Goal: Task Accomplishment & Management: Complete application form

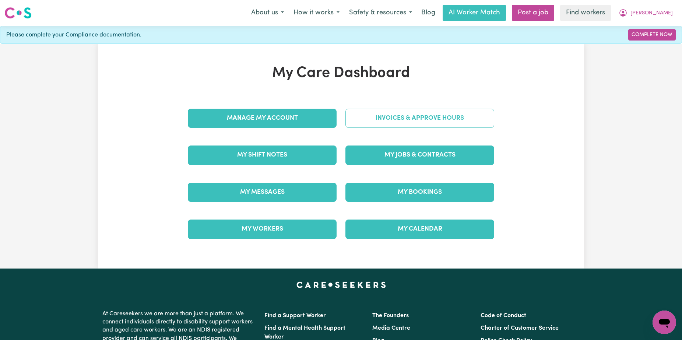
click at [428, 122] on link "Invoices & Approve Hours" at bounding box center [420, 118] width 149 height 19
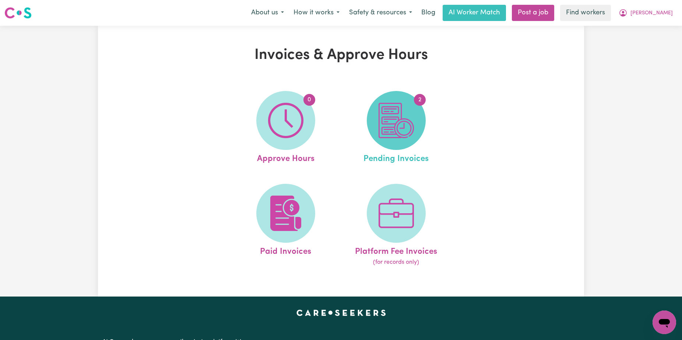
click at [411, 131] on img at bounding box center [396, 120] width 35 height 35
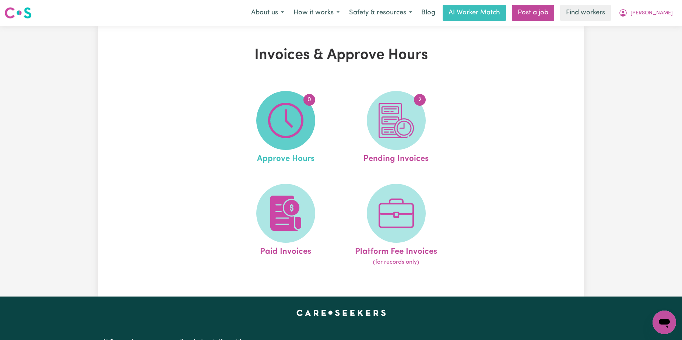
click at [299, 115] on img at bounding box center [285, 120] width 35 height 35
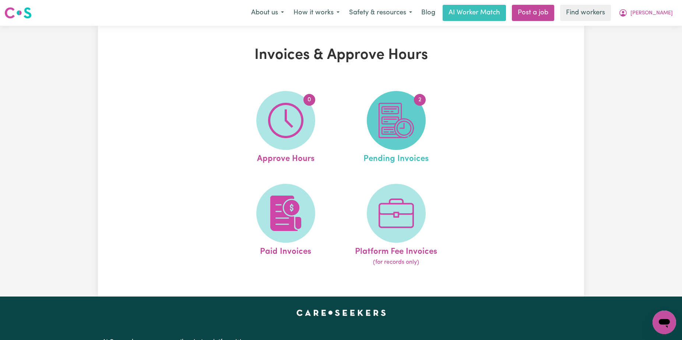
click at [394, 106] on img at bounding box center [396, 120] width 35 height 35
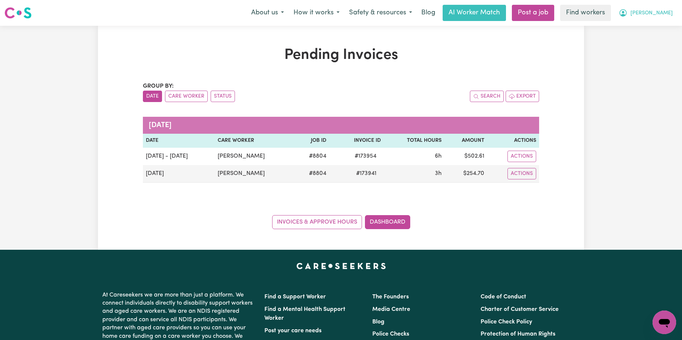
click at [660, 14] on span "[PERSON_NAME]" at bounding box center [652, 13] width 42 height 8
click at [654, 45] on link "Logout" at bounding box center [648, 42] width 58 height 14
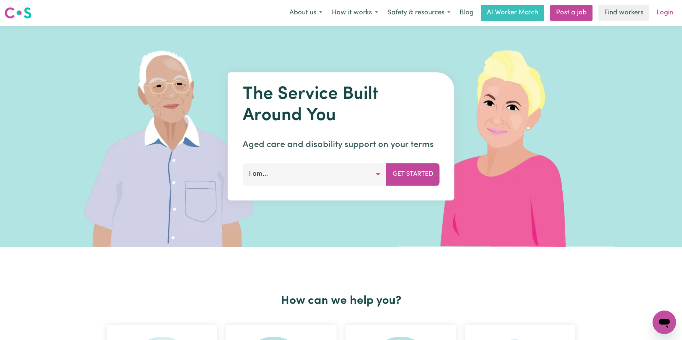
click at [661, 18] on link "Login" at bounding box center [665, 13] width 25 height 16
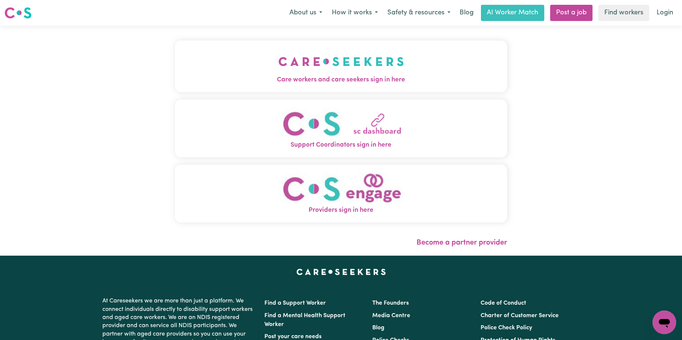
click at [315, 53] on img "Care workers and care seekers sign in here" at bounding box center [342, 61] width 126 height 27
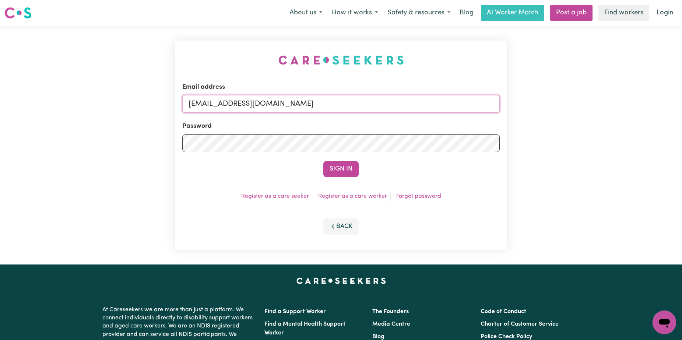
click at [427, 103] on input "[EMAIL_ADDRESS][DOMAIN_NAME]" at bounding box center [341, 104] width 318 height 18
drag, startPoint x: 427, startPoint y: 108, endPoint x: 227, endPoint y: 104, distance: 200.1
click at [227, 104] on input "[EMAIL_ADDRESS][DOMAIN_NAME]" at bounding box center [341, 104] width 318 height 18
type input "[EMAIL_ADDRESS][DOMAIN_NAME]"
click at [324, 161] on button "Sign In" at bounding box center [341, 169] width 35 height 16
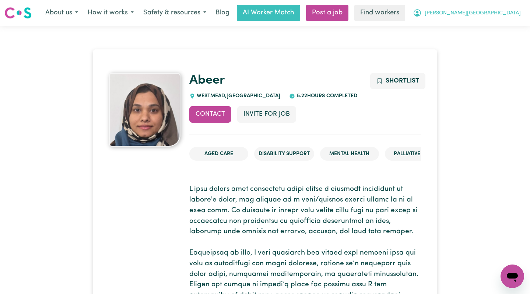
click at [489, 17] on button "Gabby Eastwood NSW" at bounding box center [467, 12] width 118 height 15
click at [473, 28] on link "My Dashboard" at bounding box center [496, 29] width 58 height 14
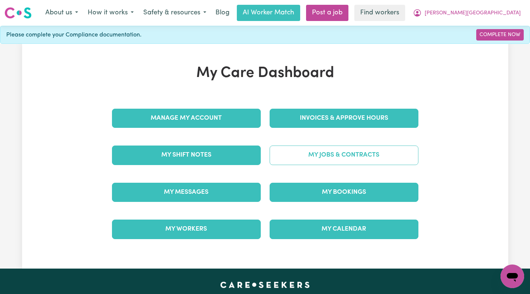
click at [305, 157] on link "My Jobs & Contracts" at bounding box center [344, 155] width 149 height 19
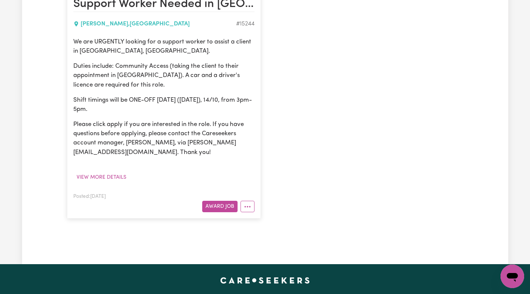
scroll to position [206, 0]
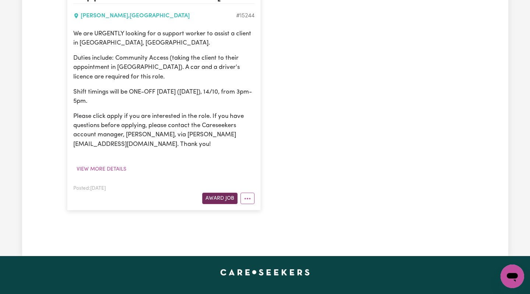
click at [225, 197] on button "Award Job" at bounding box center [219, 198] width 35 height 11
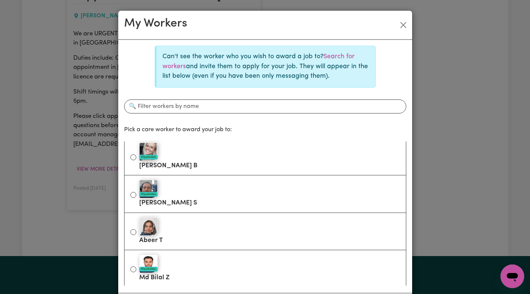
scroll to position [40, 0]
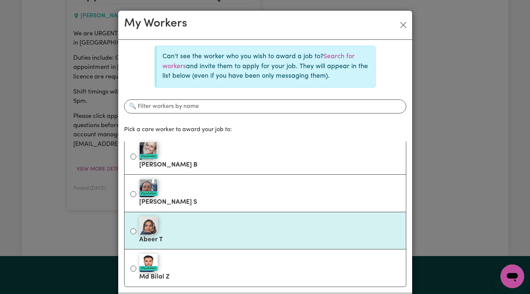
click at [192, 231] on div at bounding box center [269, 226] width 261 height 18
click at [136, 231] on input "Abeer T" at bounding box center [133, 231] width 6 height 6
radio input "true"
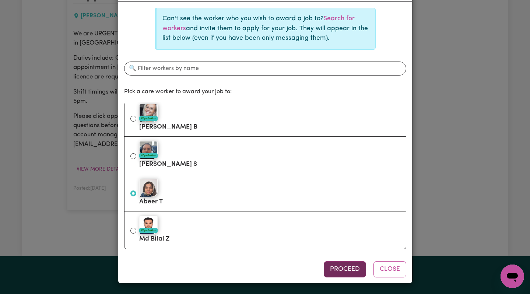
click at [332, 269] on button "Proceed" at bounding box center [345, 269] width 42 height 16
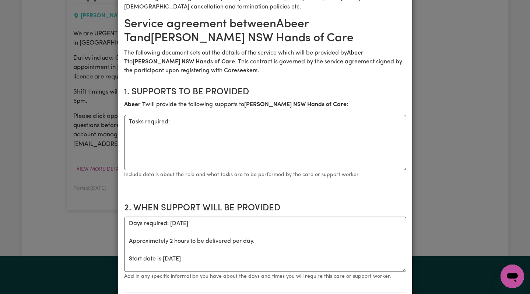
scroll to position [85, 0]
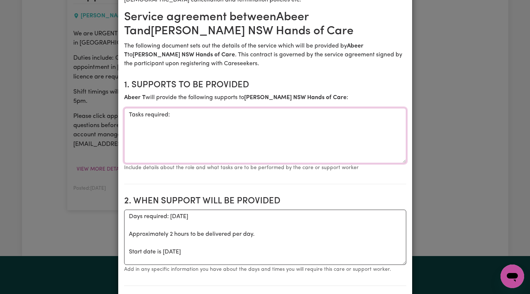
click at [207, 118] on textarea "Tasks required:" at bounding box center [265, 135] width 282 height 55
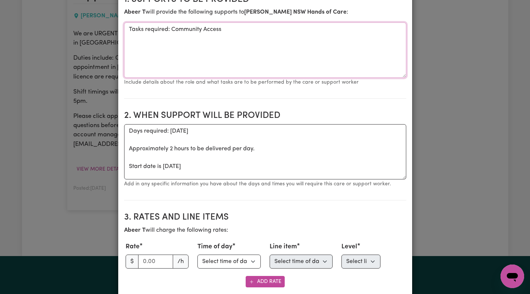
scroll to position [200, 0]
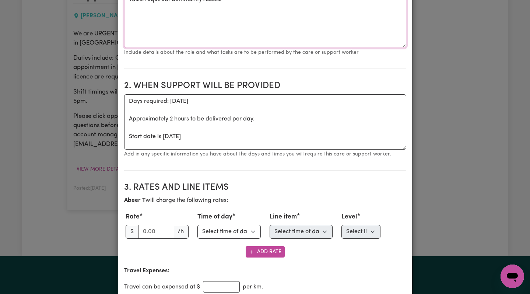
type textarea "Tasks required: Community Access"
drag, startPoint x: 158, startPoint y: 230, endPoint x: 103, endPoint y: 230, distance: 55.3
click at [103, 230] on div "Create Contract Contract terms Set contractual terms that the care worker must …" at bounding box center [265, 147] width 530 height 294
type input "45"
click at [221, 233] on select "Select time of day Weekday Daytime Weekday Evening Saturday Sunday Public Holid…" at bounding box center [229, 232] width 63 height 14
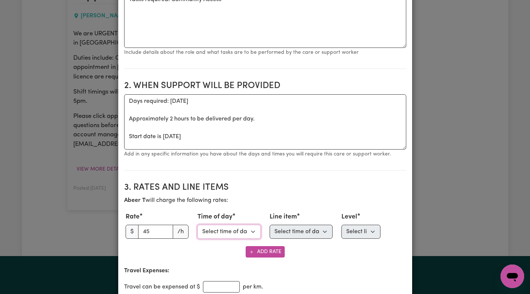
select select "WEEKDAY_DAYTIME"
click at [297, 232] on select "Select line item Assistance with Self Care Activities Assistance with personal …" at bounding box center [301, 232] width 63 height 14
select select "COMMUNITY_ACCESS"
click at [365, 230] on select "Select level Standard Level 1 High Intensity Level 2" at bounding box center [361, 232] width 39 height 14
select select "ONE"
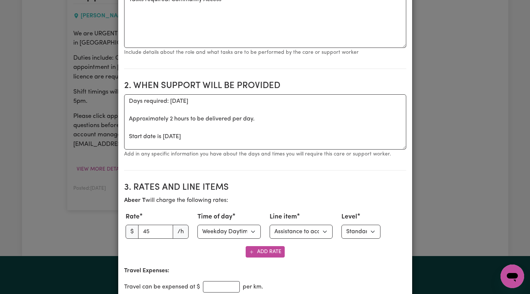
drag, startPoint x: 347, startPoint y: 255, endPoint x: 350, endPoint y: 252, distance: 4.2
click at [347, 255] on div "Add Rate" at bounding box center [265, 251] width 282 height 11
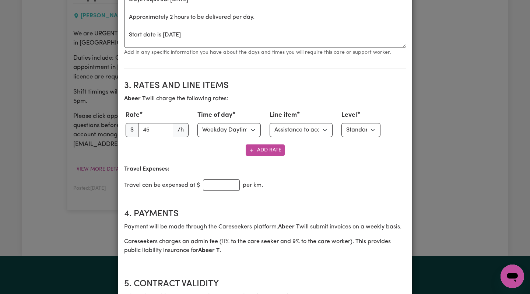
scroll to position [303, 0]
click at [214, 188] on input "number" at bounding box center [221, 184] width 37 height 11
type input "1"
click at [310, 179] on div "Travel can be expensed at $ 1 per km." at bounding box center [265, 184] width 282 height 11
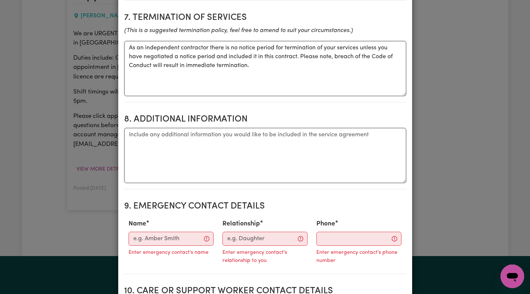
scroll to position [741, 0]
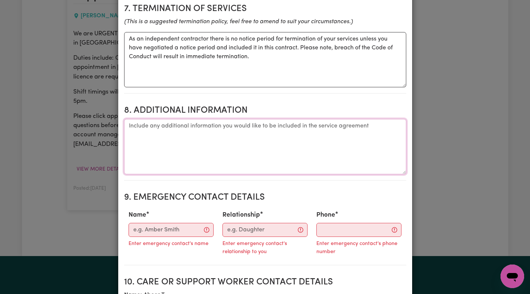
click at [208, 130] on textarea "Additional information" at bounding box center [265, 146] width 282 height 55
type textarea "address provided in confirmation email"
click at [146, 232] on input "Name" at bounding box center [171, 230] width 85 height 14
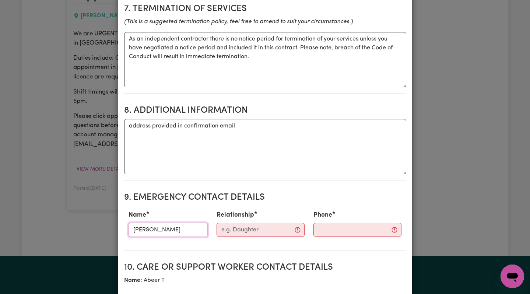
type input "Raghav"
type input "Hands of Care"
paste input "0424 558 544"
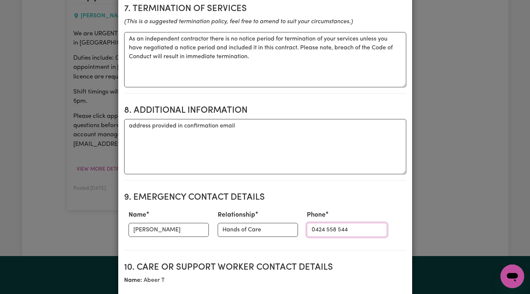
type input "0424 558 544"
click at [361, 211] on div "Name Raghav Relationship Hands of Care Phone 0424 558 544" at bounding box center [265, 223] width 282 height 32
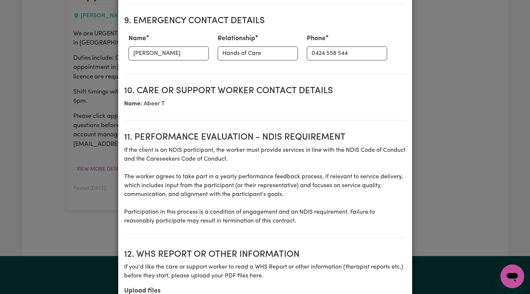
scroll to position [1007, 0]
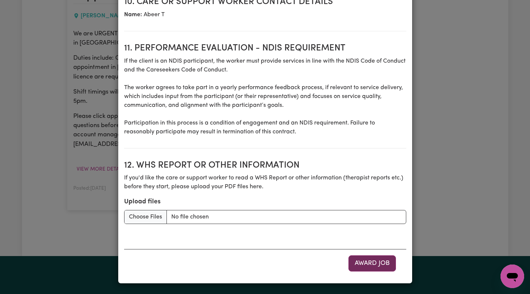
click at [379, 259] on button "Award Job" at bounding box center [373, 263] width 48 height 16
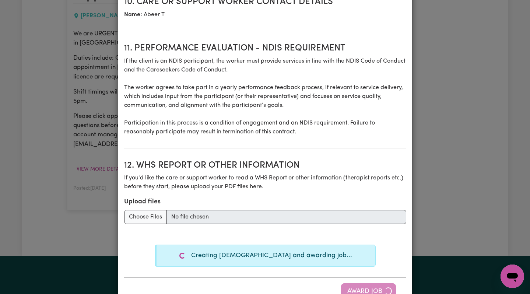
type textarea "Tasks required:"
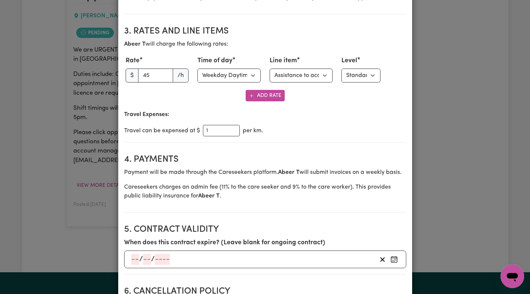
scroll to position [0, 0]
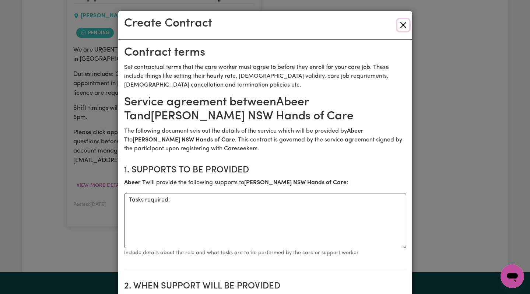
click at [401, 24] on button "Close" at bounding box center [404, 25] width 12 height 12
